Goal: Information Seeking & Learning: Learn about a topic

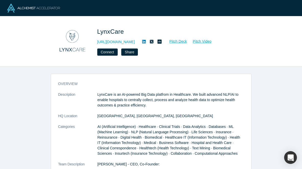
click at [226, 94] on p "LynxCare is an AI-powered Big Data platfrom in Healthcare. We built advanced NL…" at bounding box center [171, 100] width 147 height 16
copy p "NLP"
click at [200, 102] on p "LynxCare is an AI-powered Big Data platfrom in Healthcare. We built advanced NL…" at bounding box center [171, 100] width 147 height 16
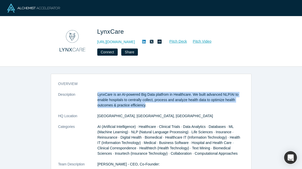
drag, startPoint x: 142, startPoint y: 106, endPoint x: 97, endPoint y: 94, distance: 46.1
copy dl "LynxCare is an AI-powered Big Data platfrom in Healthcare. We built advanced NL…"
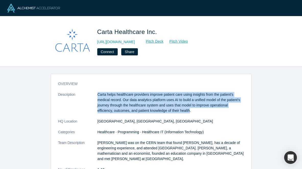
drag, startPoint x: 191, startPoint y: 112, endPoint x: 89, endPoint y: 105, distance: 102.7
click at [89, 105] on dl "Description Carta helps healthcare providers improve patient care using insight…" at bounding box center [151, 140] width 186 height 97
copy dl "Carta helps healthcare providers improve patient care using insights from the p…"
